Goal: Communication & Community: Answer question/provide support

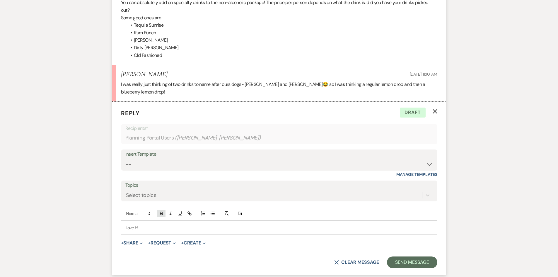
scroll to position [498, 0]
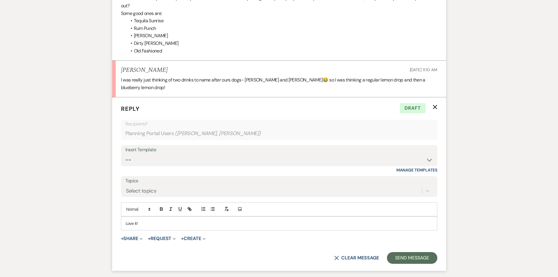
click at [168, 220] on p "Love it!" at bounding box center [279, 223] width 307 height 6
click at [236, 205] on button "Add Photo" at bounding box center [240, 208] width 8 height 7
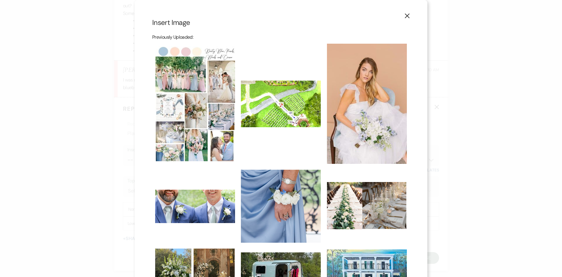
click at [349, 116] on img at bounding box center [367, 104] width 80 height 120
click at [0, 0] on input "checkbox" at bounding box center [0, 0] width 0 height 0
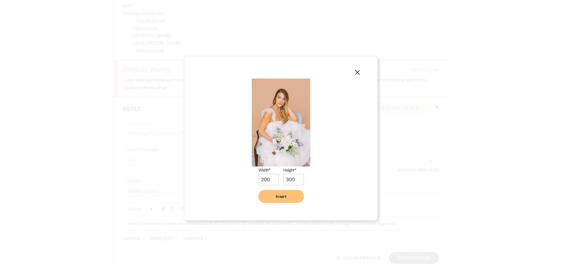
click at [358, 71] on icon "X" at bounding box center [357, 72] width 5 height 5
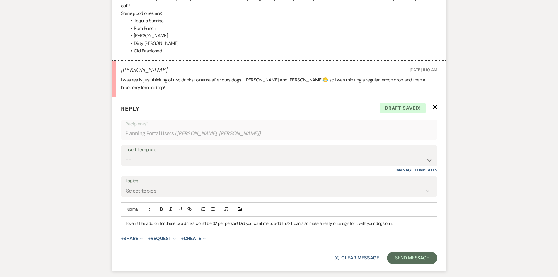
click at [405, 220] on p "Love it! The add on for these two drinks would be $2 per person! Did you want m…" at bounding box center [279, 223] width 307 height 6
click at [411, 252] on button "Send Message" at bounding box center [412, 258] width 50 height 12
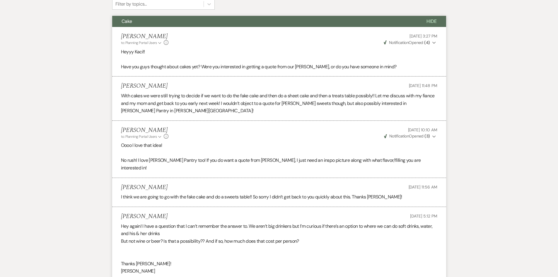
scroll to position [0, 0]
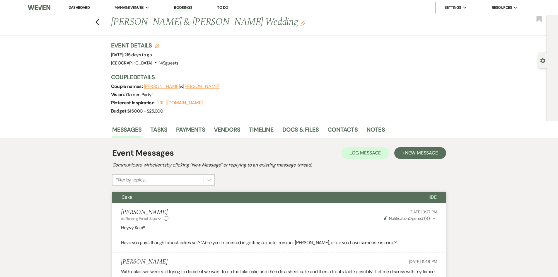
click at [76, 8] on link "Dashboard" at bounding box center [78, 7] width 21 height 5
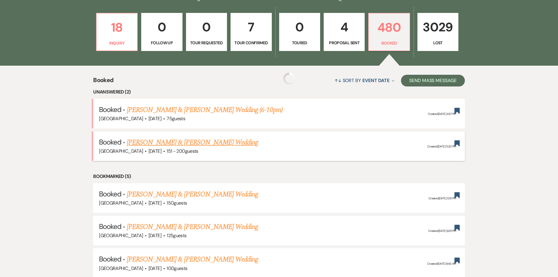
scroll to position [176, 0]
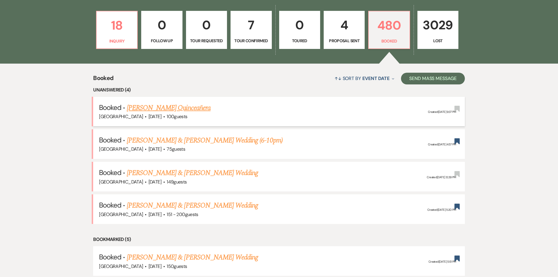
click at [159, 107] on link "[PERSON_NAME] Quinceañera" at bounding box center [169, 107] width 84 height 11
select select "5"
select select "4"
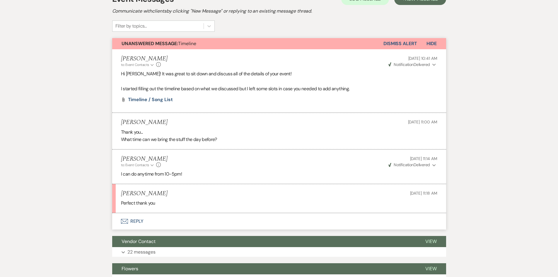
scroll to position [176, 0]
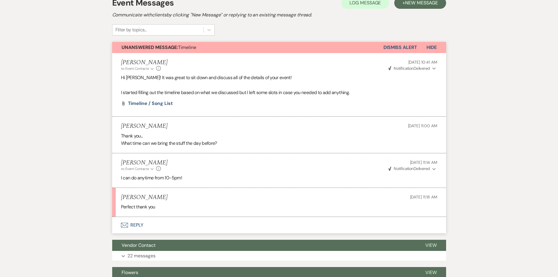
click at [133, 222] on button "Envelope Reply" at bounding box center [279, 225] width 334 height 16
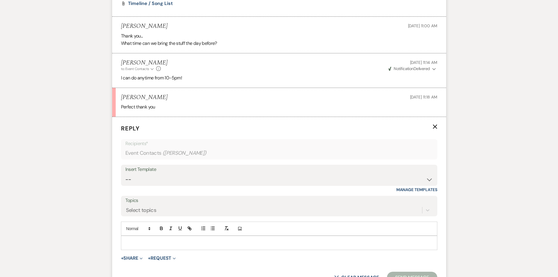
scroll to position [312, 0]
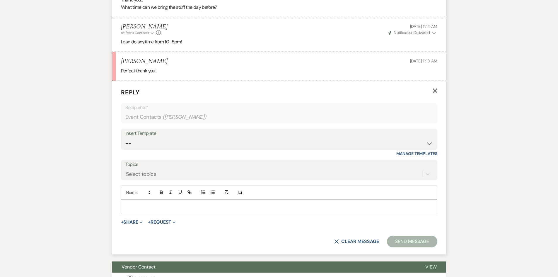
click at [149, 204] on p at bounding box center [279, 206] width 307 height 6
drag, startPoint x: 154, startPoint y: 201, endPoint x: 124, endPoint y: 205, distance: 29.6
click at [124, 205] on div "Of course!" at bounding box center [279, 206] width 316 height 13
click at [148, 204] on p "Of course!" at bounding box center [279, 206] width 307 height 6
click at [394, 234] on form "Reply X Draft Recipients* Event Contacts ( Ivonne Aleman ) Insert Template -- W…" at bounding box center [279, 167] width 334 height 173
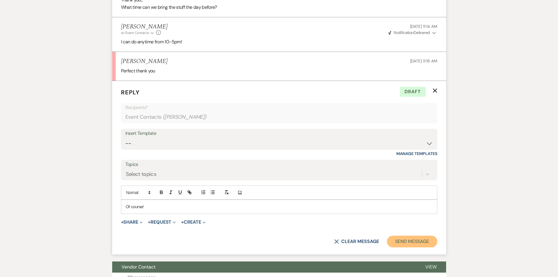
click at [407, 244] on button "Send Message" at bounding box center [412, 241] width 50 height 12
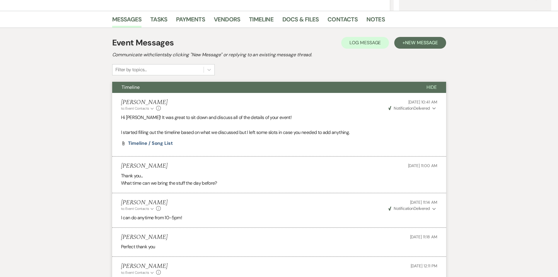
scroll to position [0, 0]
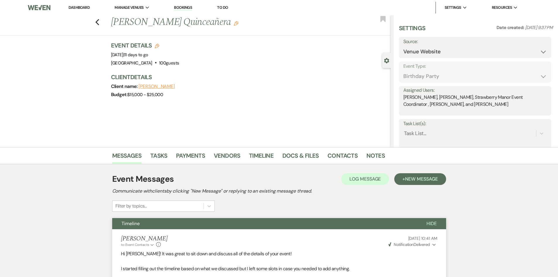
click at [76, 6] on link "Dashboard" at bounding box center [78, 7] width 21 height 5
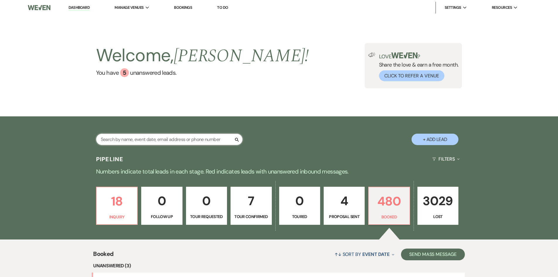
click at [174, 141] on input "text" at bounding box center [169, 138] width 146 height 11
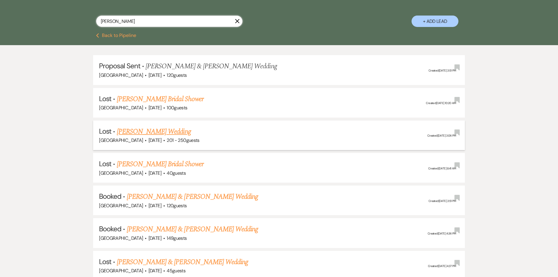
scroll to position [117, 0]
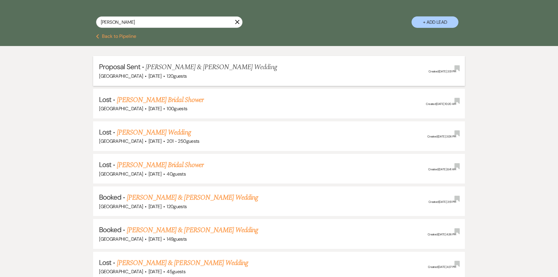
click at [173, 70] on span "Daniel Vaccaro & Sarah Matherne's Wedding" at bounding box center [210, 67] width 131 height 11
click at [173, 68] on span "Daniel Vaccaro & Sarah Matherne's Wedding" at bounding box center [210, 67] width 131 height 11
click at [172, 68] on span "Daniel Vaccaro & Sarah Matherne's Wedding" at bounding box center [210, 67] width 131 height 11
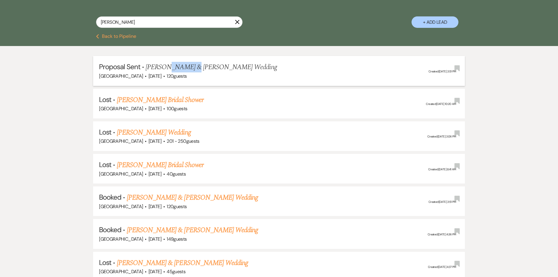
click at [172, 68] on span "Daniel Vaccaro & Sarah Matherne's Wedding" at bounding box center [210, 67] width 131 height 11
click at [148, 17] on input "matherne" at bounding box center [169, 21] width 146 height 11
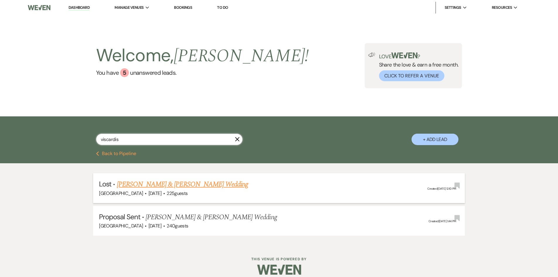
type input "viscardis"
click at [203, 180] on link "Reese Brumfield & Taylor Viscardis's Wedding" at bounding box center [182, 184] width 131 height 11
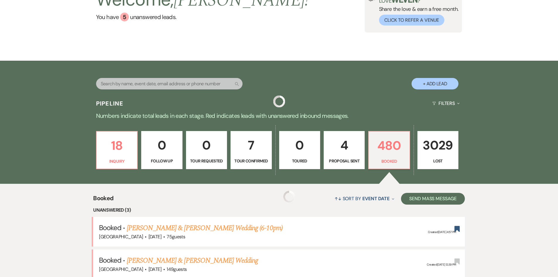
scroll to position [88, 0]
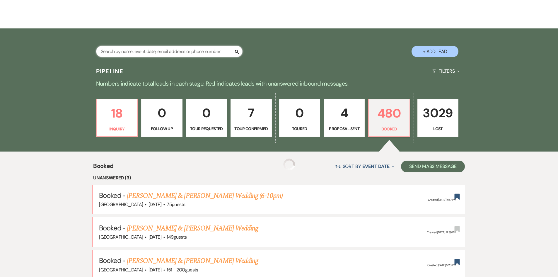
click at [129, 53] on input "text" at bounding box center [169, 51] width 146 height 11
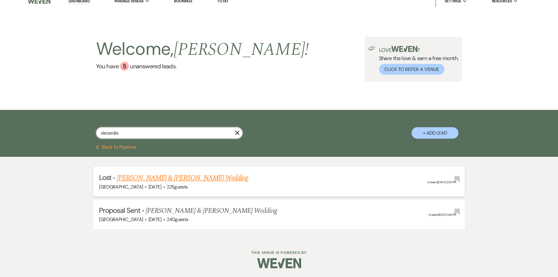
type input "viscardis"
click at [173, 172] on link "Reese Brumfield & Taylor Viscardis's Wedding" at bounding box center [182, 177] width 131 height 11
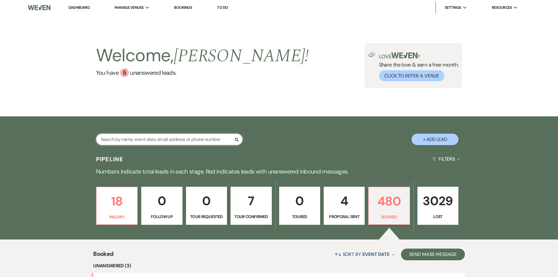
click at [121, 142] on input "text" at bounding box center [169, 138] width 146 height 11
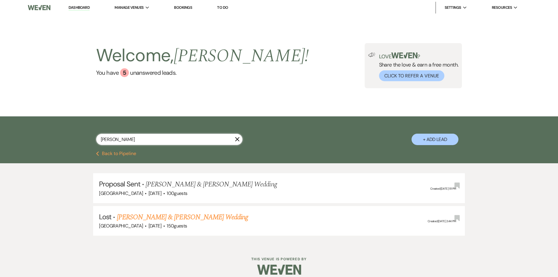
click at [134, 136] on input "aldana" at bounding box center [169, 138] width 146 height 11
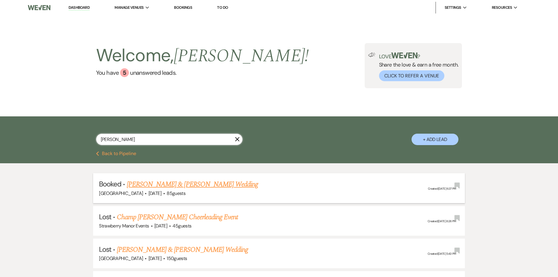
type input "cooper"
click at [139, 186] on link "[PERSON_NAME] & [PERSON_NAME] Wedding" at bounding box center [192, 184] width 131 height 11
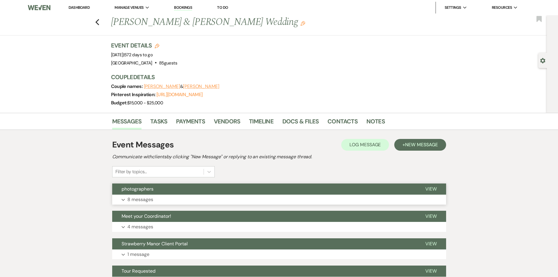
click at [155, 195] on button "Expand 8 messages" at bounding box center [279, 199] width 334 height 10
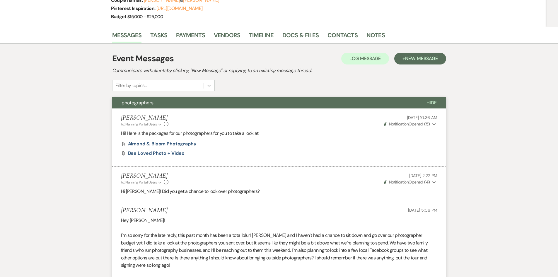
scroll to position [1, 0]
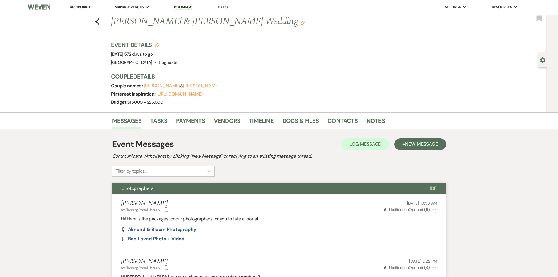
click at [77, 4] on link "Dashboard" at bounding box center [78, 6] width 21 height 5
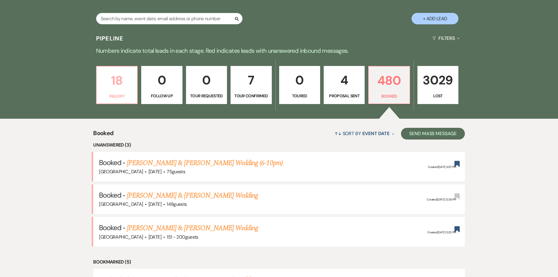
scroll to position [118, 0]
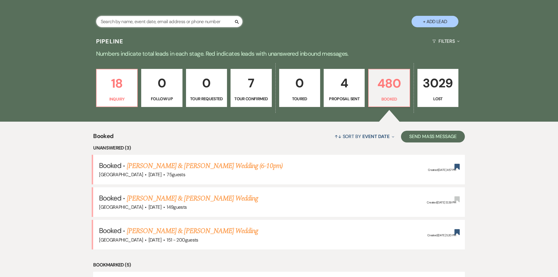
click at [127, 20] on input "text" at bounding box center [169, 21] width 146 height 11
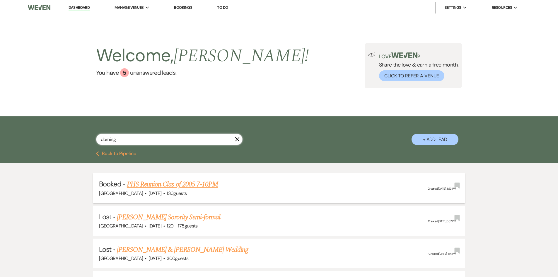
type input "doming"
click at [187, 184] on link "PHS Reunion Clas of 2005 7-10PM" at bounding box center [172, 184] width 91 height 11
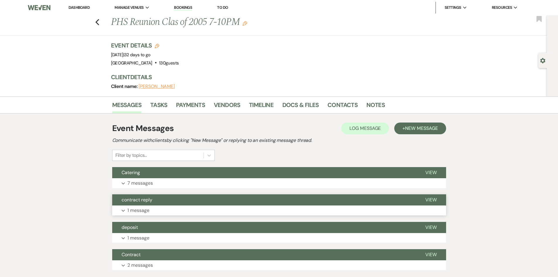
click at [132, 207] on p "1 message" at bounding box center [138, 210] width 22 height 8
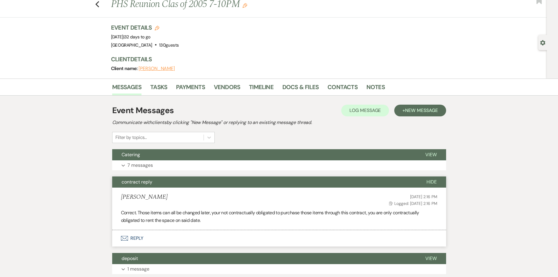
scroll to position [59, 0]
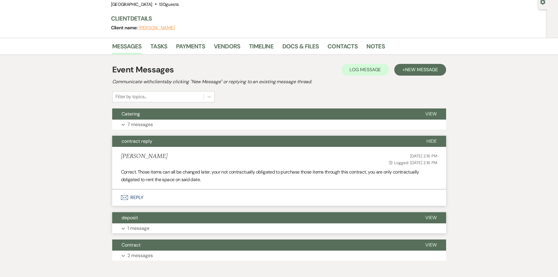
click at [133, 223] on button "Expand 1 message" at bounding box center [279, 228] width 334 height 10
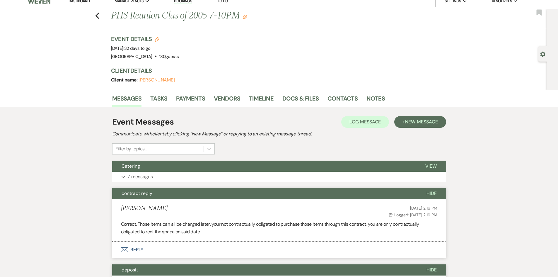
scroll to position [0, 0]
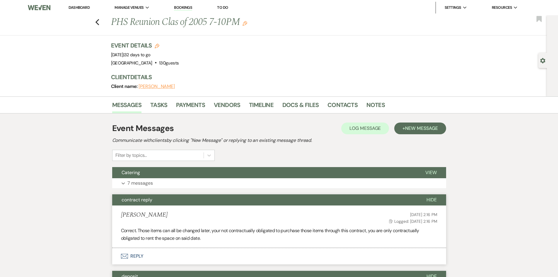
click at [73, 7] on link "Dashboard" at bounding box center [78, 7] width 21 height 5
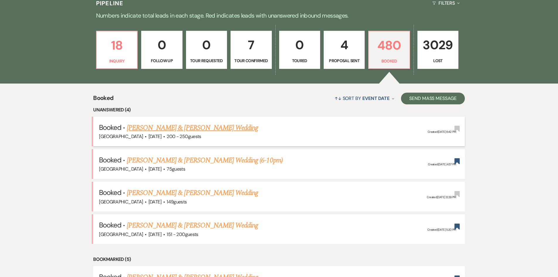
scroll to position [176, 0]
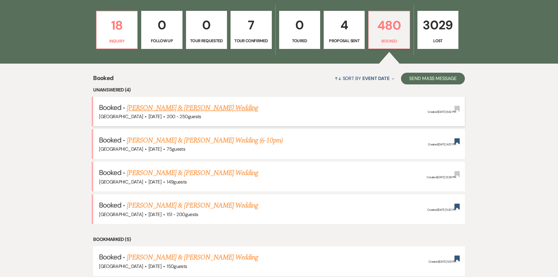
click at [168, 107] on link "[PERSON_NAME] & [PERSON_NAME] Wedding" at bounding box center [192, 107] width 131 height 11
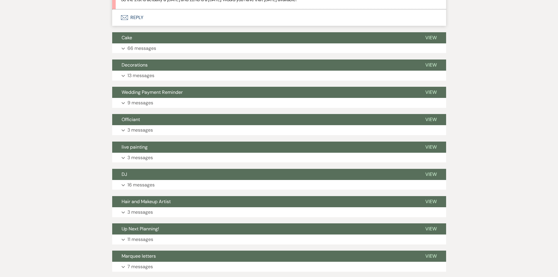
scroll to position [439, 0]
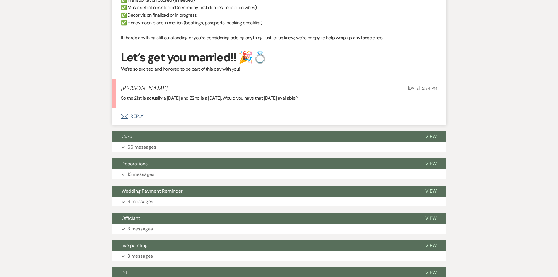
click at [164, 114] on button "Envelope Reply" at bounding box center [279, 116] width 334 height 16
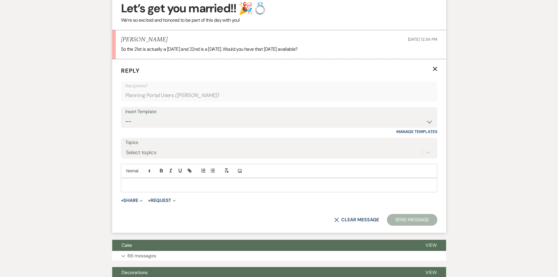
scroll to position [496, 0]
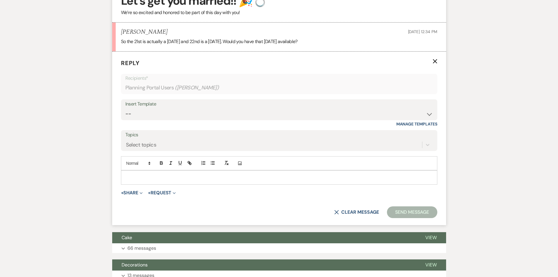
click at [145, 181] on div at bounding box center [279, 176] width 316 height 13
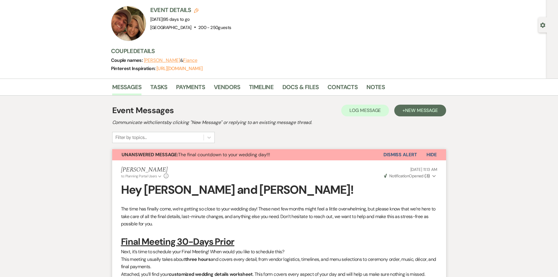
scroll to position [0, 0]
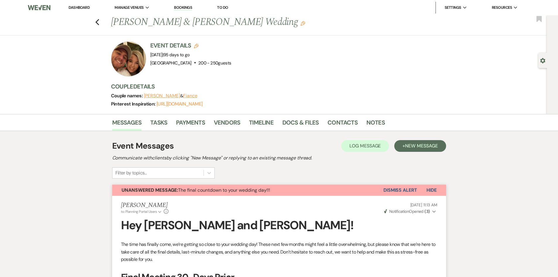
click at [84, 8] on link "Dashboard" at bounding box center [78, 7] width 21 height 5
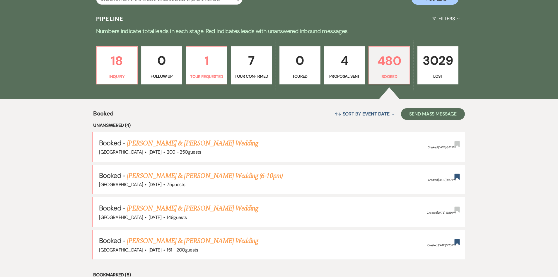
scroll to position [88, 0]
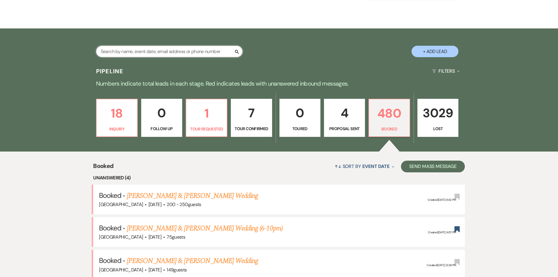
click at [173, 49] on input "text" at bounding box center [169, 51] width 146 height 11
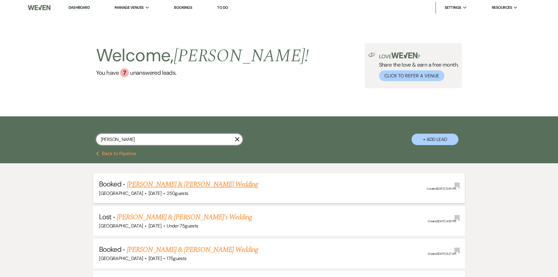
type input "robertson"
click at [186, 184] on link "[PERSON_NAME] & [PERSON_NAME] Wedding" at bounding box center [192, 184] width 131 height 11
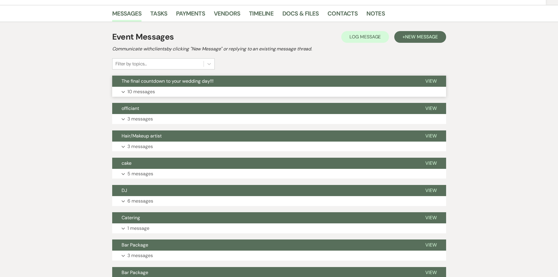
click at [160, 86] on button "The final countdown to your wedding day!!!" at bounding box center [264, 81] width 304 height 11
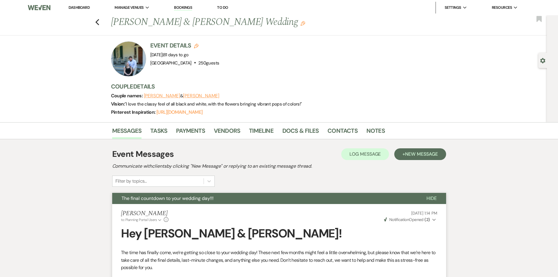
drag, startPoint x: 79, startPoint y: 5, endPoint x: 83, endPoint y: 7, distance: 4.5
click at [79, 5] on link "Dashboard" at bounding box center [78, 7] width 21 height 5
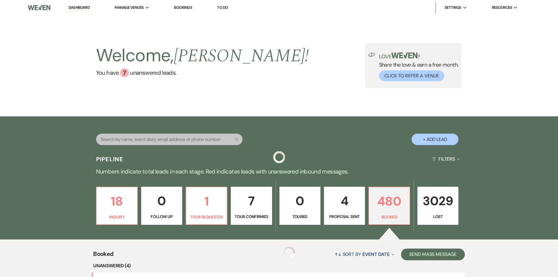
click at [155, 146] on div "Search" at bounding box center [169, 141] width 146 height 16
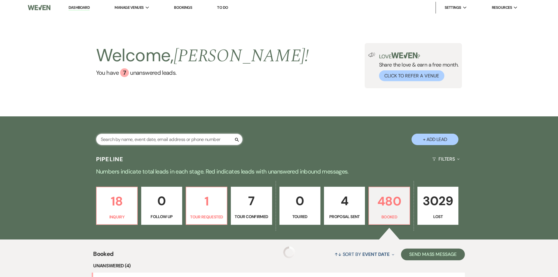
click at [155, 141] on input "text" at bounding box center [169, 138] width 146 height 11
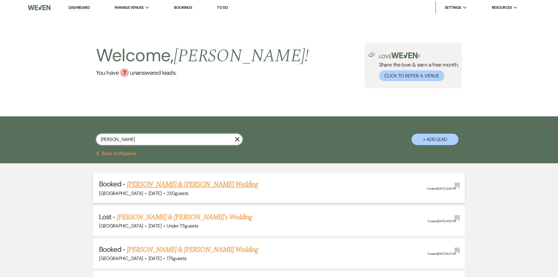
type input "robertson"
click at [186, 181] on link "[PERSON_NAME] & [PERSON_NAME] Wedding" at bounding box center [192, 184] width 131 height 11
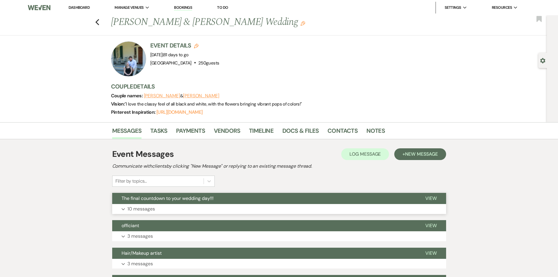
click at [174, 208] on button "Expand 10 messages" at bounding box center [279, 209] width 334 height 10
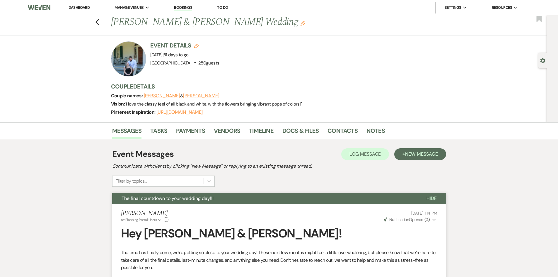
click at [84, 6] on link "Dashboard" at bounding box center [78, 7] width 21 height 5
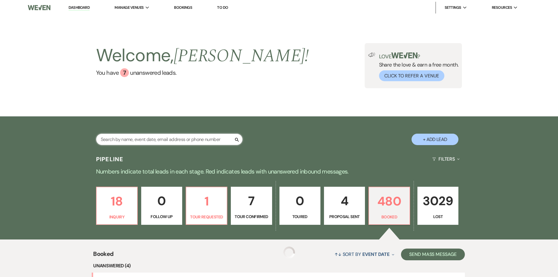
click at [138, 139] on input "text" at bounding box center [169, 138] width 146 height 11
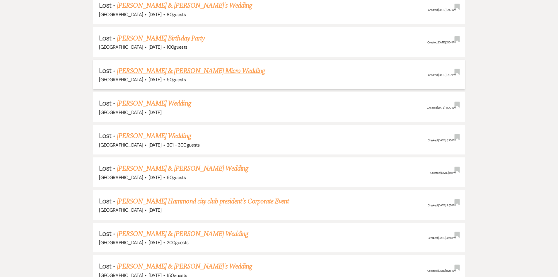
scroll to position [117, 0]
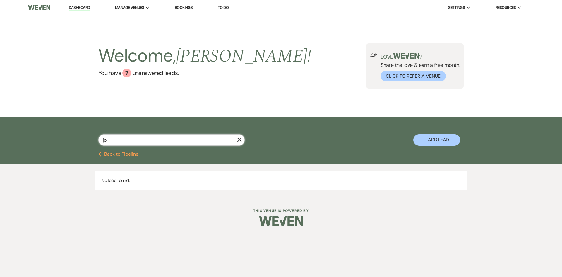
type input "j"
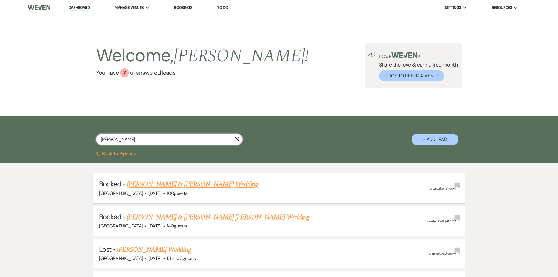
type input "sterlin"
click at [171, 181] on link "[PERSON_NAME] & [PERSON_NAME] Wedding" at bounding box center [192, 184] width 131 height 11
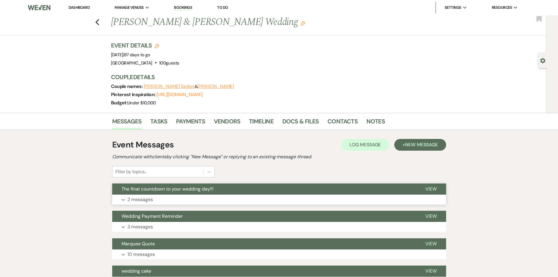
click at [153, 203] on p "2 messages" at bounding box center [139, 200] width 25 height 8
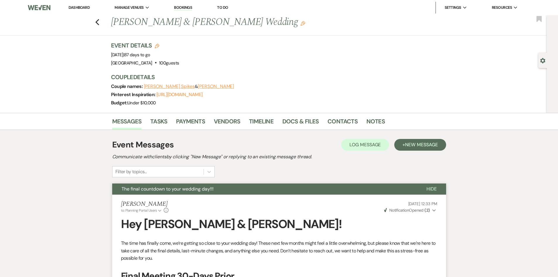
click at [77, 4] on li "Dashboard" at bounding box center [79, 8] width 27 height 12
drag, startPoint x: 77, startPoint y: 6, endPoint x: 84, endPoint y: 7, distance: 6.6
click at [77, 6] on link "Dashboard" at bounding box center [78, 7] width 21 height 5
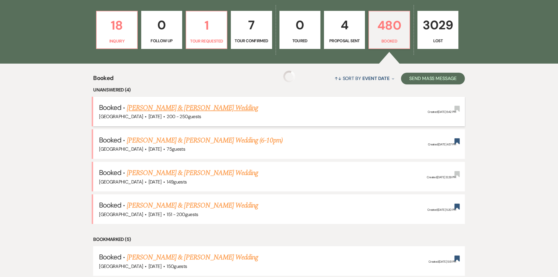
click at [189, 104] on link "[PERSON_NAME] & [PERSON_NAME] Wedding" at bounding box center [192, 107] width 131 height 11
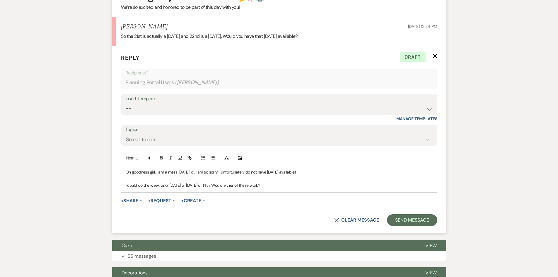
scroll to position [502, 0]
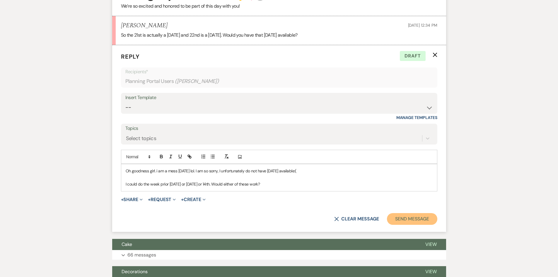
click at [408, 222] on button "Send Message" at bounding box center [412, 219] width 50 height 12
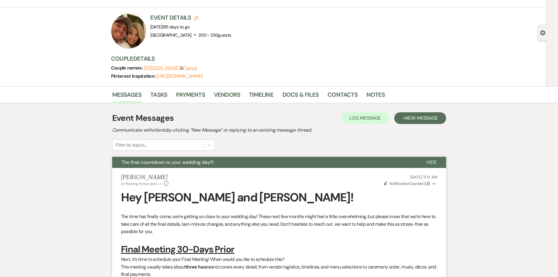
scroll to position [0, 0]
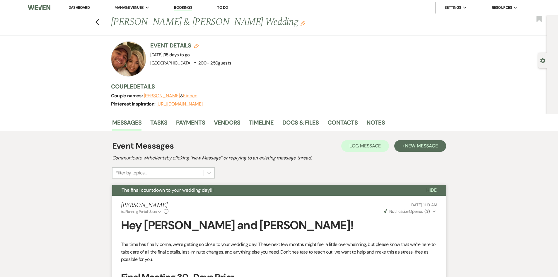
click at [83, 6] on link "Dashboard" at bounding box center [78, 7] width 21 height 5
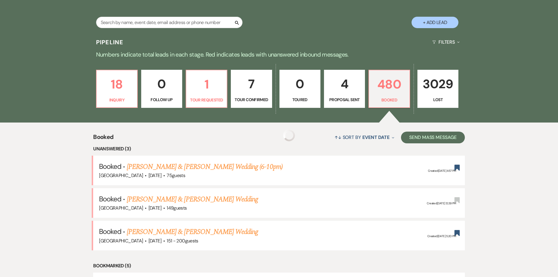
scroll to position [117, 0]
click at [160, 16] on input "text" at bounding box center [169, 21] width 146 height 11
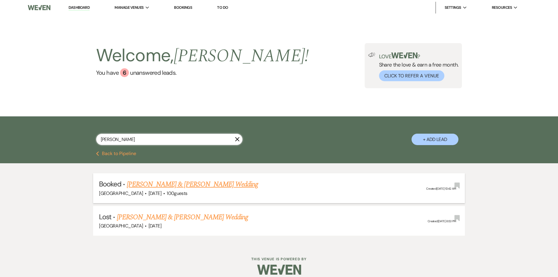
type input "croop"
click at [186, 181] on link "[PERSON_NAME] & [PERSON_NAME] Wedding" at bounding box center [192, 184] width 131 height 11
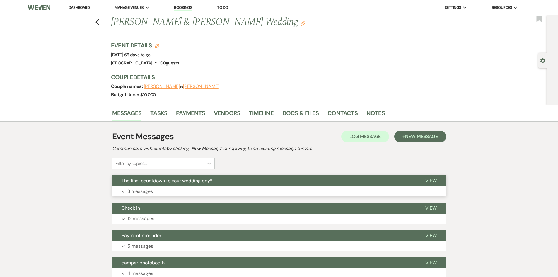
click at [176, 188] on button "Expand 3 messages" at bounding box center [279, 191] width 334 height 10
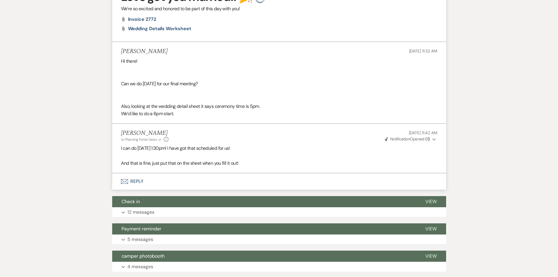
scroll to position [556, 0]
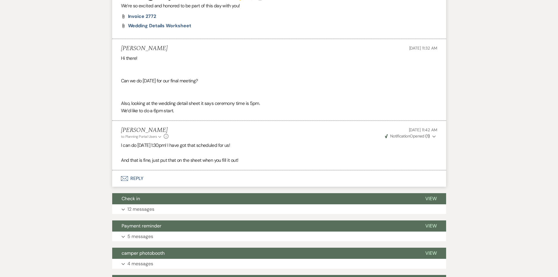
click at [123, 173] on button "Envelope Reply" at bounding box center [279, 178] width 334 height 16
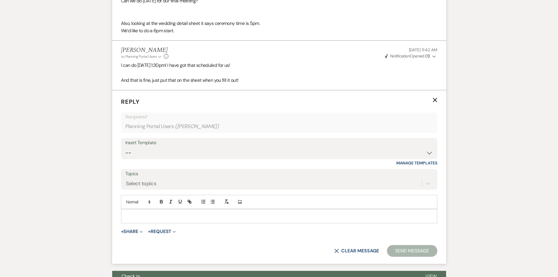
scroll to position [648, 0]
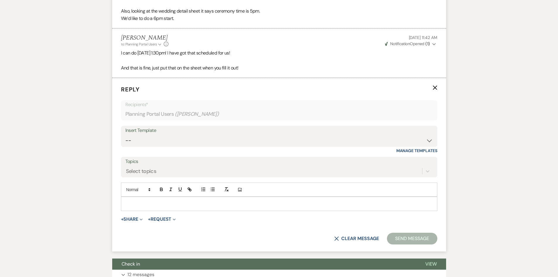
click at [156, 207] on p at bounding box center [279, 203] width 307 height 6
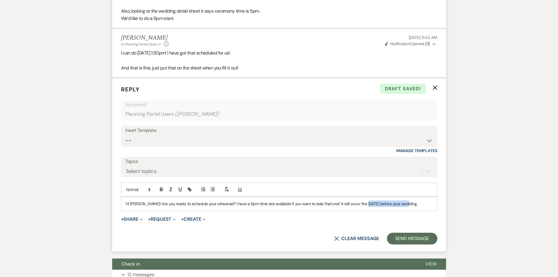
drag, startPoint x: 403, startPoint y: 201, endPoint x: 362, endPoint y: 203, distance: 40.4
click at [362, 203] on p "Hi Faith! Are you ready to schedule your rehearsal? I have a 6pm time slot avai…" at bounding box center [279, 203] width 307 height 6
click at [401, 236] on button "Send Message" at bounding box center [412, 238] width 50 height 12
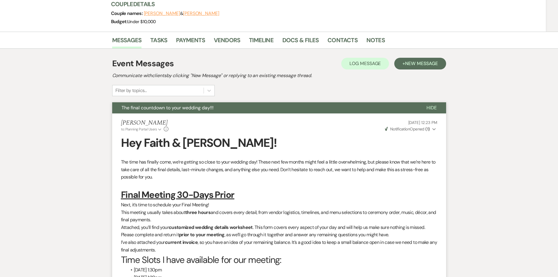
scroll to position [0, 0]
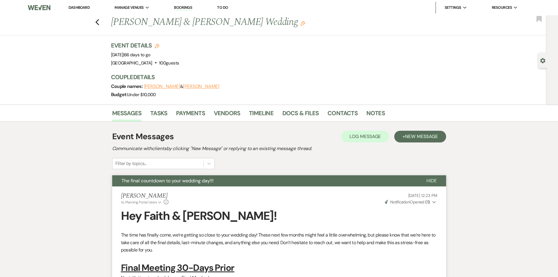
click at [82, 8] on link "Dashboard" at bounding box center [78, 7] width 21 height 5
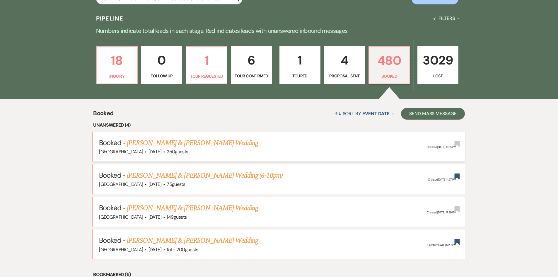
scroll to position [146, 0]
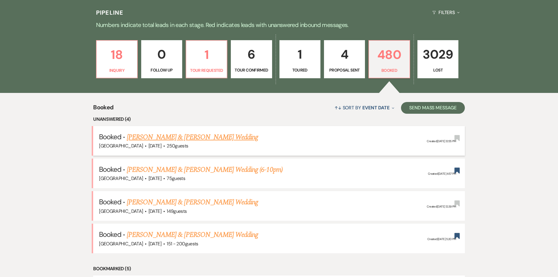
click at [150, 138] on link "[PERSON_NAME] & [PERSON_NAME] Wedding" at bounding box center [192, 137] width 131 height 11
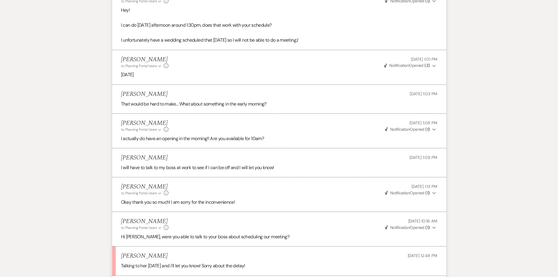
scroll to position [791, 0]
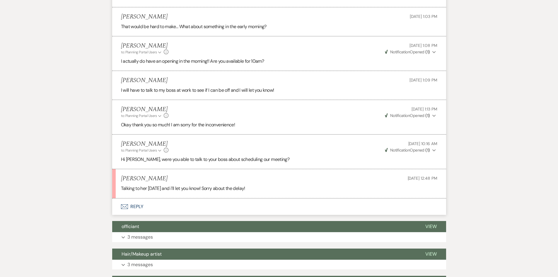
click at [131, 211] on button "Envelope Reply" at bounding box center [279, 206] width 334 height 16
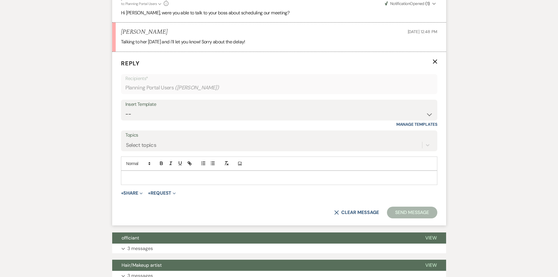
scroll to position [937, 0]
click at [148, 179] on p at bounding box center [279, 177] width 307 height 6
click at [417, 206] on button "Send Message" at bounding box center [412, 212] width 50 height 12
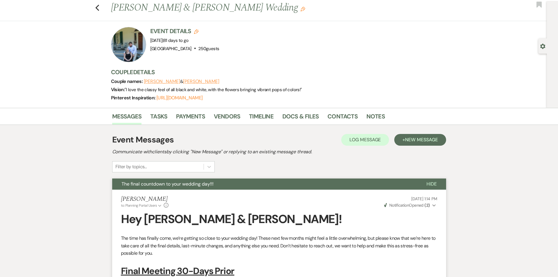
scroll to position [0, 0]
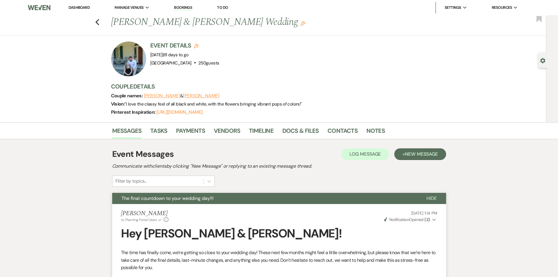
click at [75, 5] on link "Dashboard" at bounding box center [78, 7] width 21 height 5
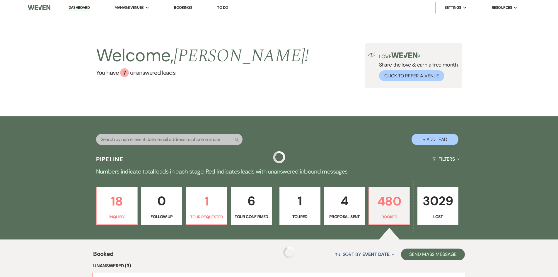
scroll to position [117, 0]
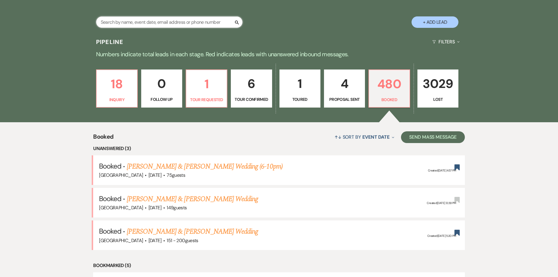
click at [120, 17] on input "text" at bounding box center [169, 21] width 146 height 11
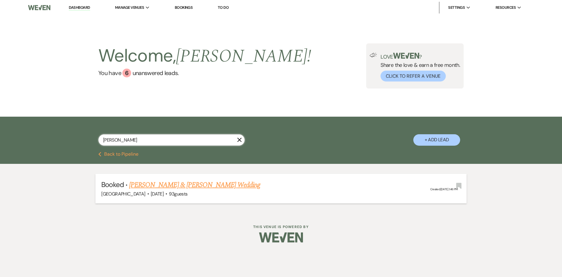
type input "ratliff"
click at [141, 182] on link "[PERSON_NAME] & [PERSON_NAME] Wedding" at bounding box center [194, 184] width 131 height 11
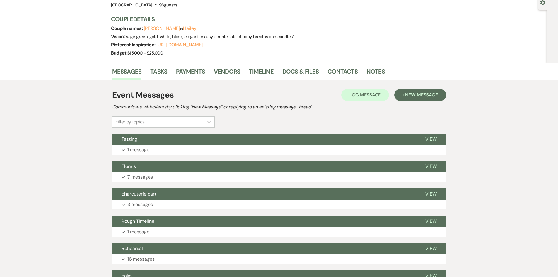
scroll to position [59, 0]
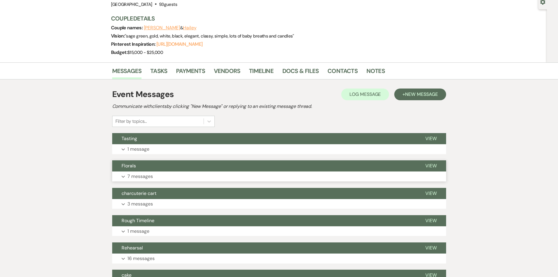
click at [152, 176] on p "7 messages" at bounding box center [139, 176] width 25 height 8
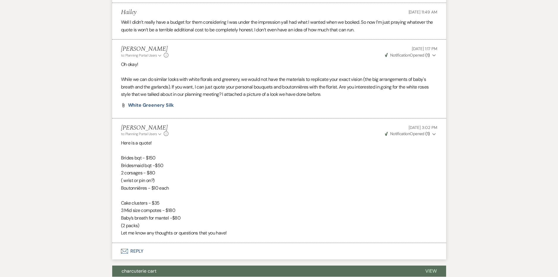
scroll to position [937, 0]
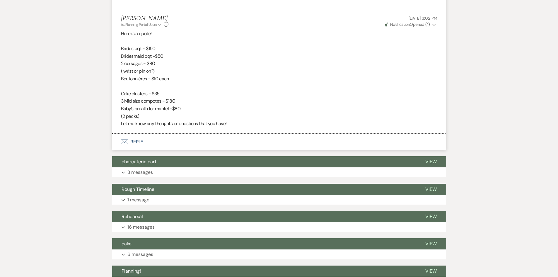
click at [147, 141] on button "Envelope Reply" at bounding box center [279, 141] width 334 height 16
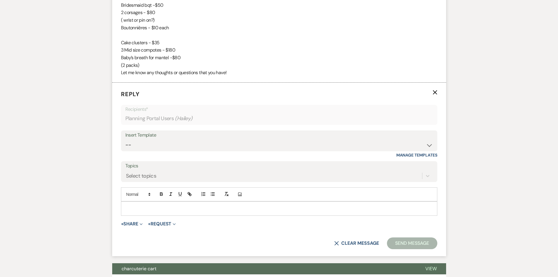
scroll to position [993, 0]
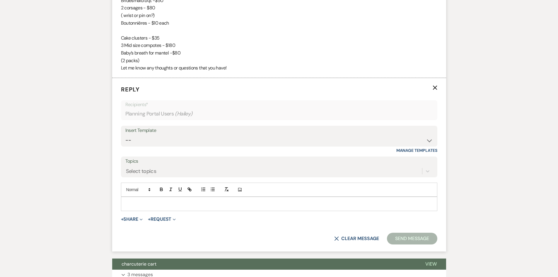
click at [158, 206] on p at bounding box center [279, 203] width 307 height 6
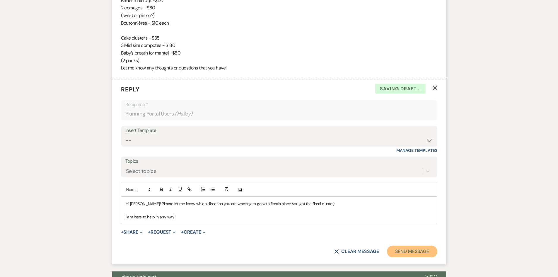
click at [398, 247] on button "Send Message" at bounding box center [412, 251] width 50 height 12
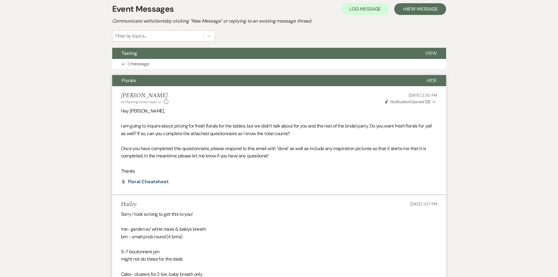
scroll to position [0, 0]
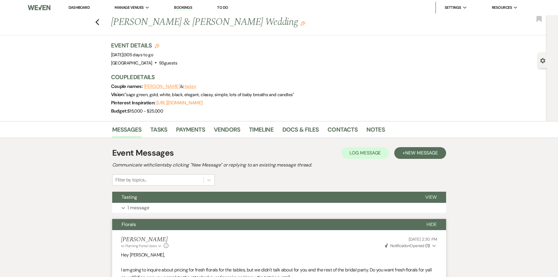
click at [73, 5] on link "Dashboard" at bounding box center [78, 7] width 21 height 5
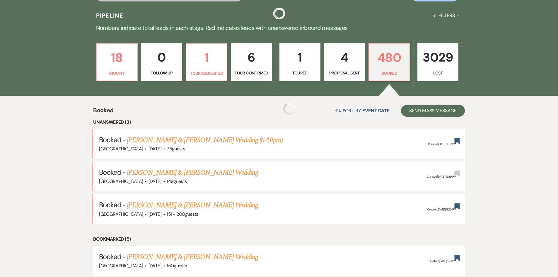
scroll to position [146, 0]
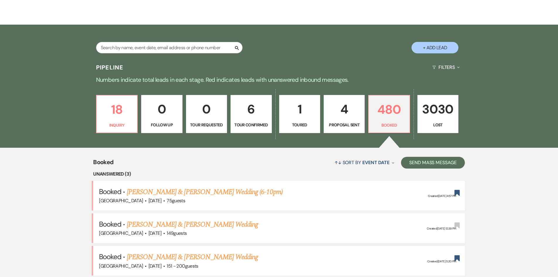
scroll to position [117, 0]
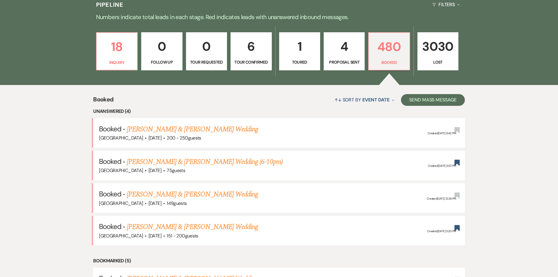
scroll to position [176, 0]
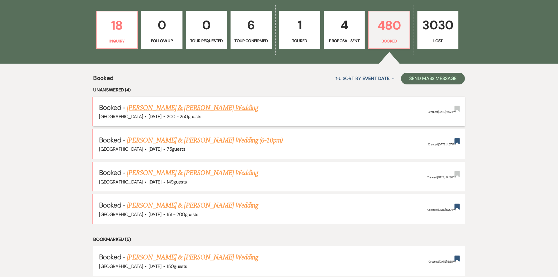
click at [193, 106] on link "[PERSON_NAME] & [PERSON_NAME] Wedding" at bounding box center [192, 107] width 131 height 11
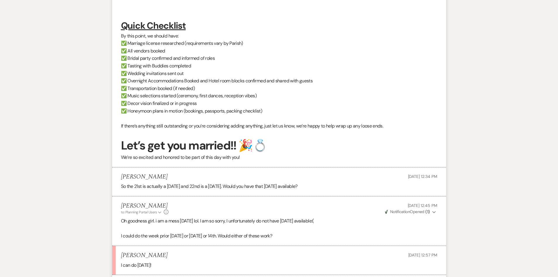
scroll to position [263, 0]
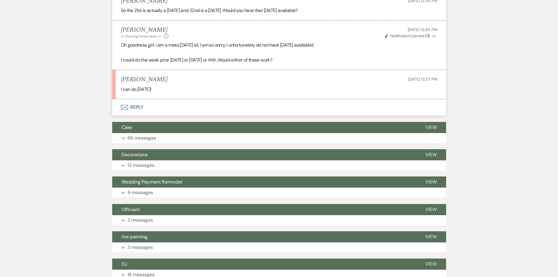
click at [130, 103] on button "Envelope Reply" at bounding box center [279, 107] width 334 height 16
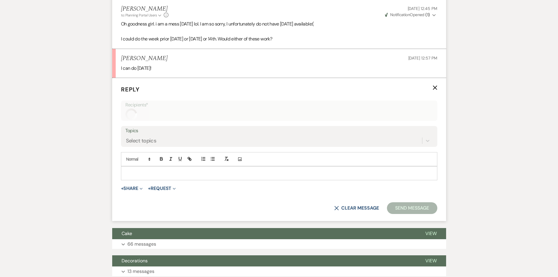
scroll to position [548, 0]
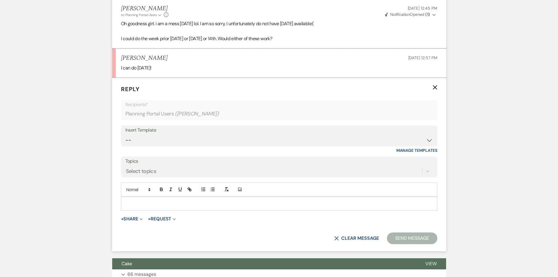
click at [174, 212] on form "Reply X Recipients* Planning Portal Users ( Morgan Englade ) Insert Template --…" at bounding box center [279, 164] width 334 height 173
click at [172, 195] on div "Add Photo" at bounding box center [279, 189] width 316 height 14
click at [172, 198] on div at bounding box center [279, 203] width 316 height 13
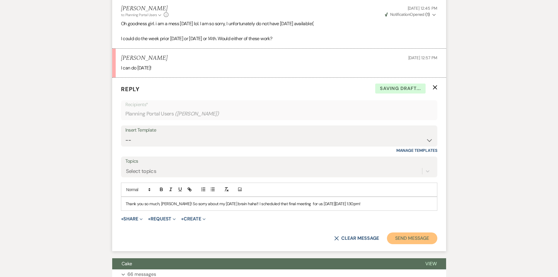
click at [426, 240] on button "Send Message" at bounding box center [412, 238] width 50 height 12
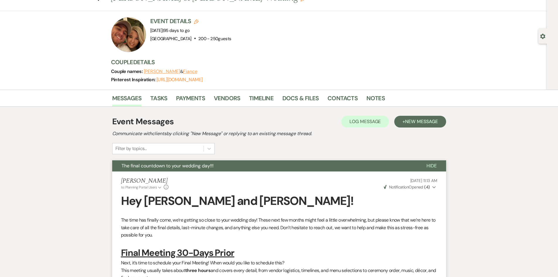
scroll to position [0, 0]
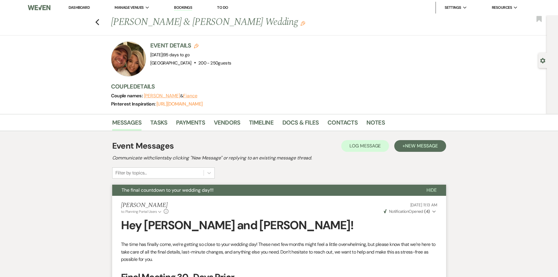
click at [89, 8] on li "Dashboard" at bounding box center [79, 8] width 27 height 12
drag, startPoint x: 89, startPoint y: 8, endPoint x: 93, endPoint y: 9, distance: 4.5
click at [88, 8] on link "Dashboard" at bounding box center [78, 7] width 21 height 5
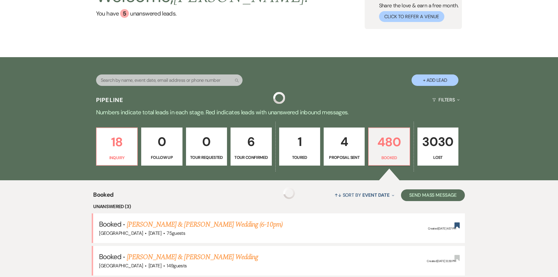
scroll to position [117, 0]
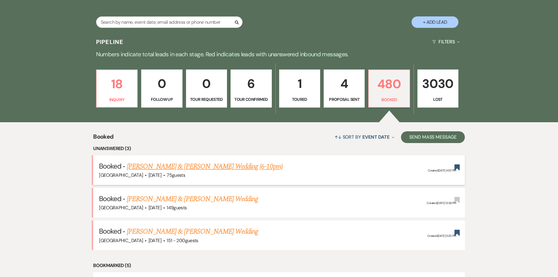
click at [160, 158] on li "Booked · [PERSON_NAME] & [PERSON_NAME] Wedding (6-10pm) [GEOGRAPHIC_DATA] · [DA…" at bounding box center [278, 170] width 371 height 30
click at [160, 166] on link "[PERSON_NAME] & [PERSON_NAME] Wedding (6-10pm)" at bounding box center [205, 166] width 156 height 11
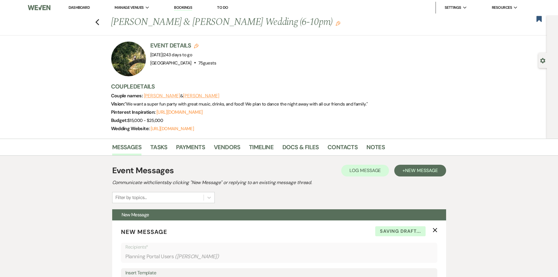
click at [198, 43] on button "Edit" at bounding box center [196, 45] width 5 height 5
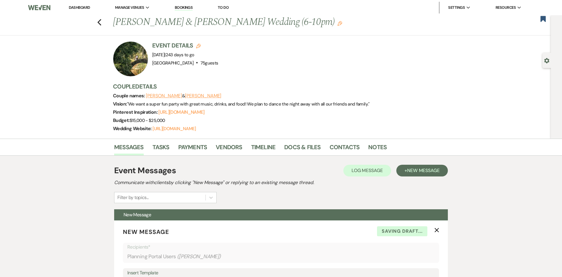
select select "597"
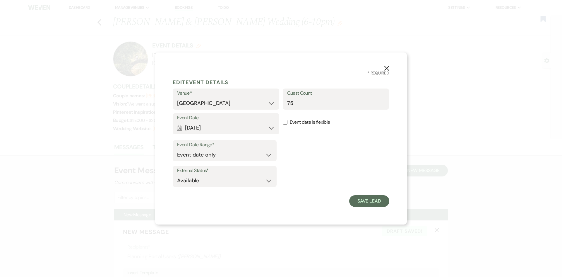
click at [246, 161] on div "Event Date Range* Event date only Event date and" at bounding box center [225, 150] width 104 height 21
click at [247, 155] on select "Event date only Event date and" at bounding box center [224, 154] width 95 height 11
click at [251, 104] on select "Strawberry Manor Strawberry Manor Events" at bounding box center [226, 102] width 98 height 11
click at [251, 103] on select "Strawberry Manor Strawberry Manor Events" at bounding box center [226, 102] width 98 height 11
click at [254, 125] on button "Calendar Apr 19, 2026 Expand" at bounding box center [226, 128] width 98 height 12
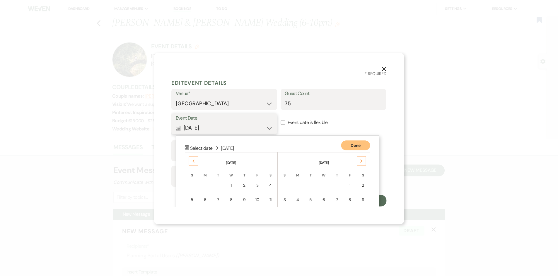
scroll to position [66, 0]
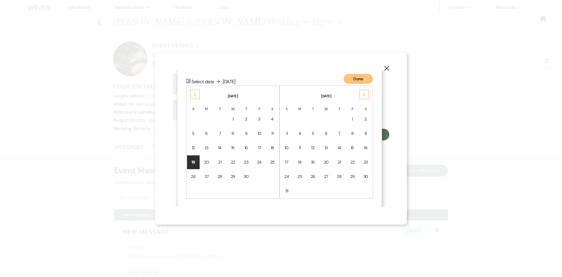
click at [388, 66] on icon "X" at bounding box center [386, 68] width 5 height 5
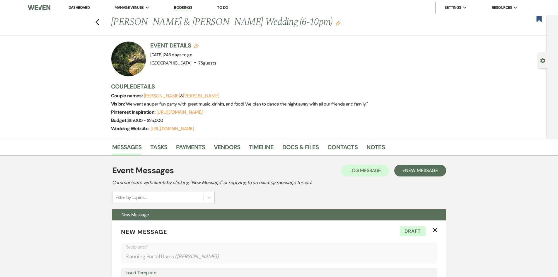
click at [198, 44] on use "button" at bounding box center [196, 46] width 5 height 5
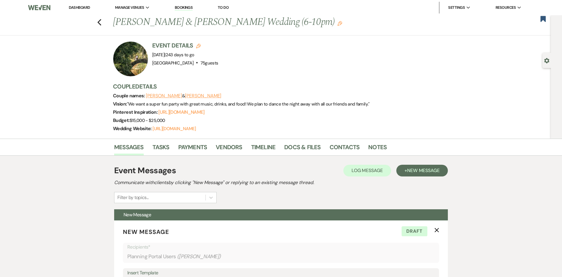
select select "597"
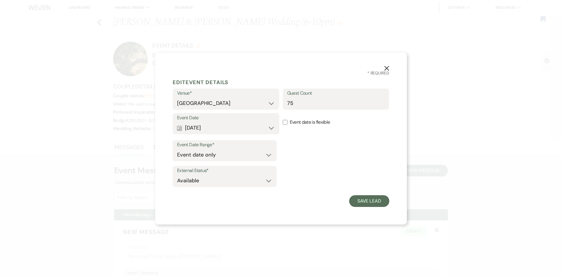
click at [239, 188] on div "External Status* Available Unavailable" at bounding box center [281, 177] width 217 height 23
click at [241, 181] on select "Available Unavailable" at bounding box center [224, 180] width 95 height 11
click at [304, 165] on div "Event Date Range* Event date only Event date and External Status* Available Una…" at bounding box center [281, 164] width 217 height 52
click at [390, 67] on button "X" at bounding box center [386, 68] width 9 height 10
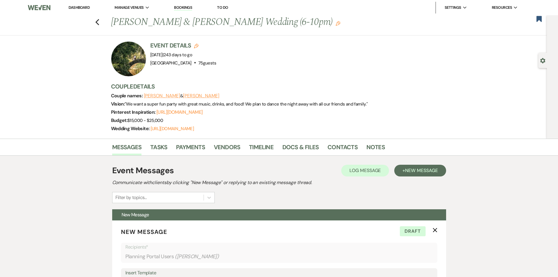
click at [542, 67] on div "Gear Settings" at bounding box center [543, 60] width 11 height 15
click at [542, 61] on icon "Gear" at bounding box center [542, 60] width 5 height 5
select select "5"
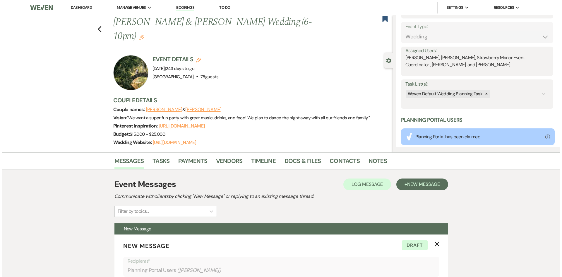
scroll to position [0, 0]
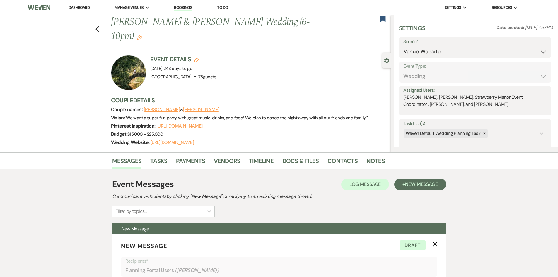
click at [354, 57] on div "Event Details Edit Event Date: Sunday, April 19th, 2026 | 243 days to go Venue:…" at bounding box center [248, 72] width 274 height 35
click at [75, 6] on link "Dashboard" at bounding box center [78, 7] width 21 height 5
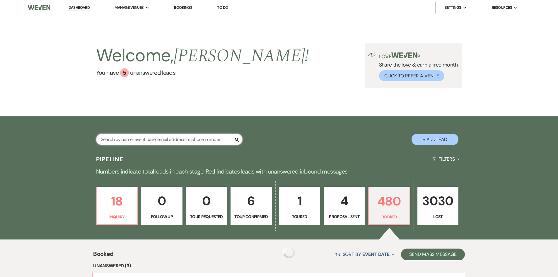
click at [135, 143] on input "text" at bounding box center [169, 138] width 146 height 11
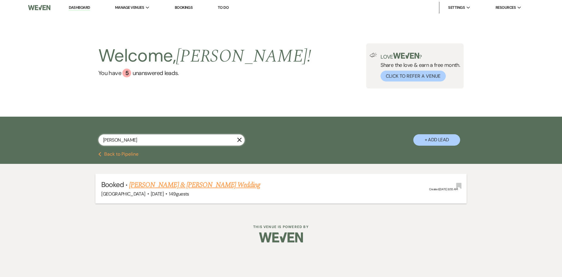
type input "sartin"
click at [215, 182] on link "[PERSON_NAME] & [PERSON_NAME] Wedding" at bounding box center [194, 184] width 131 height 11
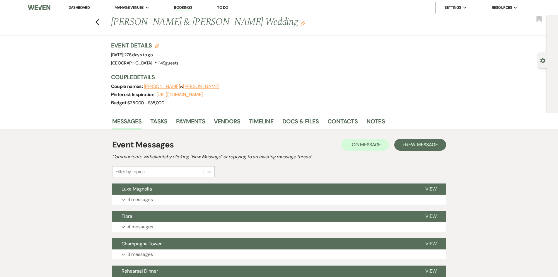
click at [158, 47] on use "button" at bounding box center [157, 46] width 5 height 5
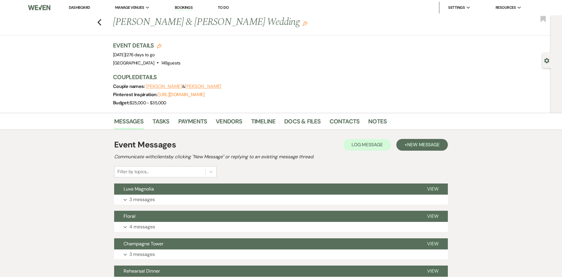
select select "597"
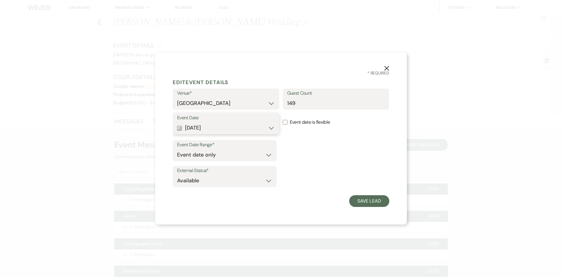
click at [257, 126] on button "Calendar May 22, 2026 Expand" at bounding box center [226, 128] width 98 height 12
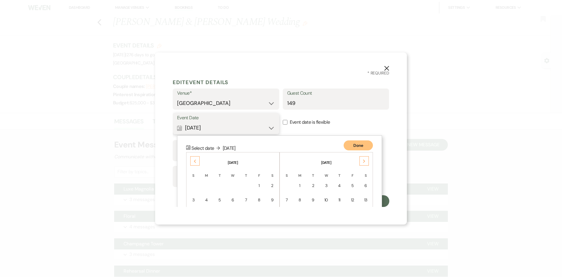
scroll to position [66, 0]
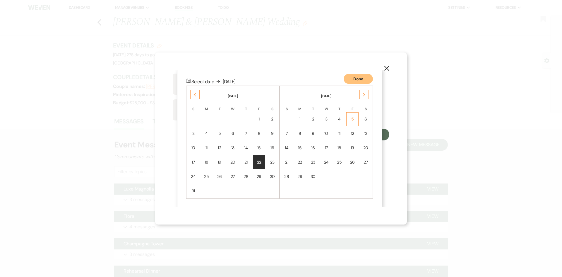
click at [354, 119] on div "5" at bounding box center [352, 119] width 5 height 6
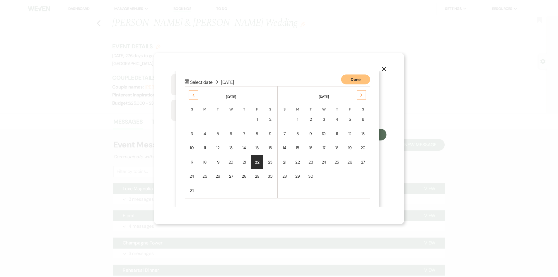
scroll to position [0, 0]
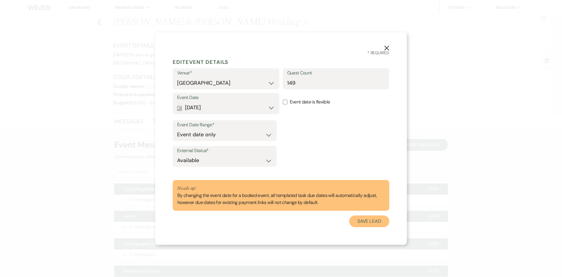
click at [377, 223] on button "Save Lead" at bounding box center [369, 221] width 40 height 12
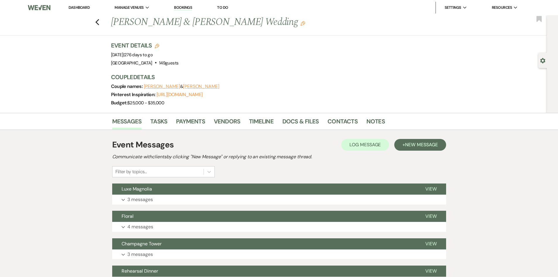
click at [71, 5] on link "Dashboard" at bounding box center [78, 7] width 21 height 5
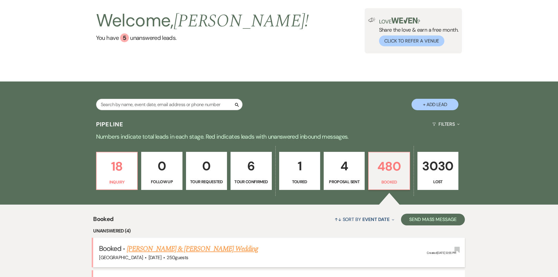
scroll to position [210, 0]
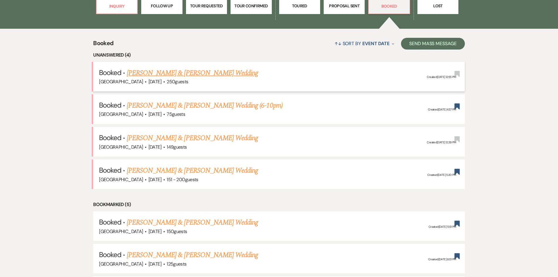
click at [201, 73] on link "[PERSON_NAME] & [PERSON_NAME] Wedding" at bounding box center [192, 73] width 131 height 11
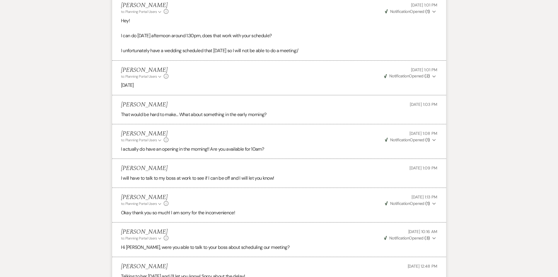
scroll to position [878, 0]
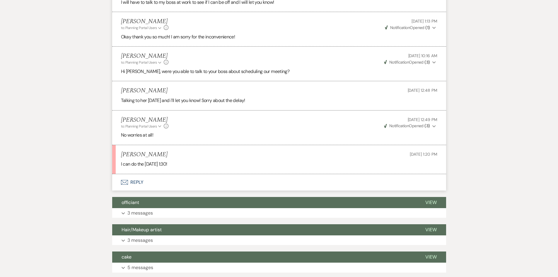
click at [148, 185] on button "Envelope Reply" at bounding box center [279, 182] width 334 height 16
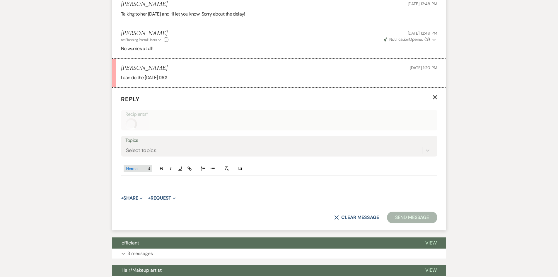
scroll to position [974, 0]
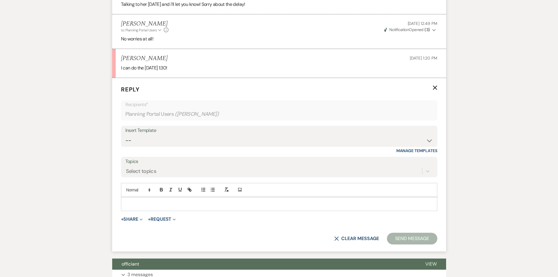
click at [143, 201] on p at bounding box center [279, 204] width 307 height 6
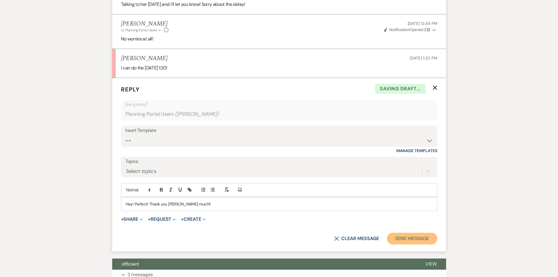
click at [408, 236] on button "Send Message" at bounding box center [412, 238] width 50 height 12
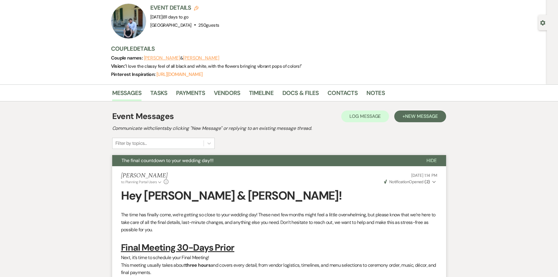
scroll to position [0, 0]
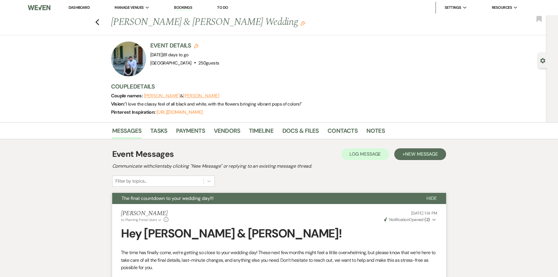
click at [83, 7] on link "Dashboard" at bounding box center [78, 7] width 21 height 5
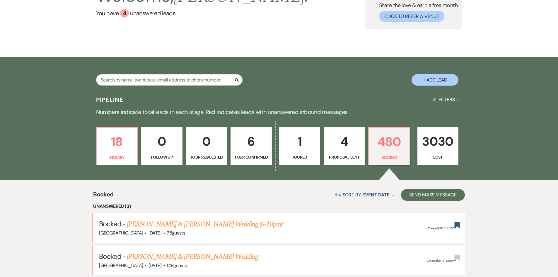
scroll to position [117, 0]
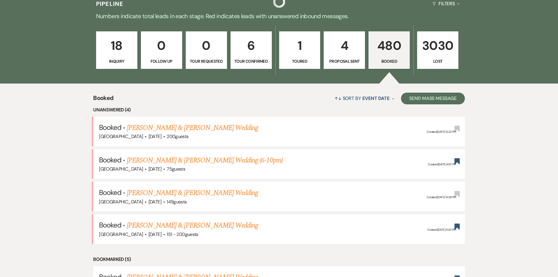
scroll to position [175, 0]
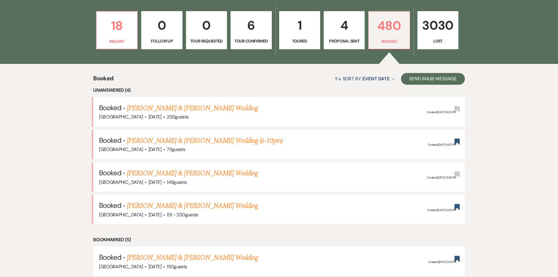
drag, startPoint x: 45, startPoint y: 80, endPoint x: 484, endPoint y: 217, distance: 459.6
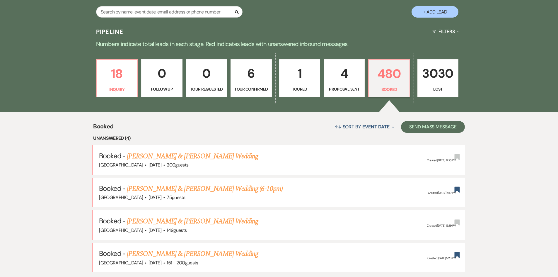
scroll to position [88, 0]
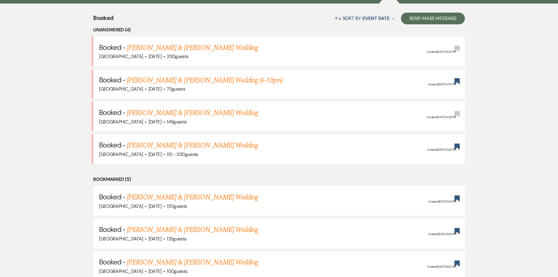
scroll to position [236, 0]
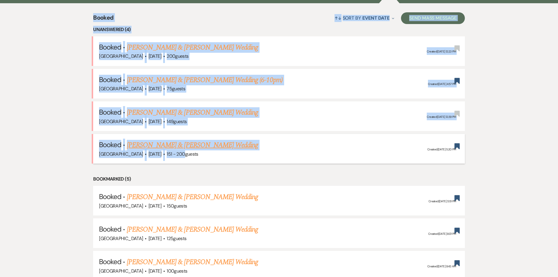
drag, startPoint x: 92, startPoint y: 17, endPoint x: 188, endPoint y: 156, distance: 168.8
